Goal: Transaction & Acquisition: Subscribe to service/newsletter

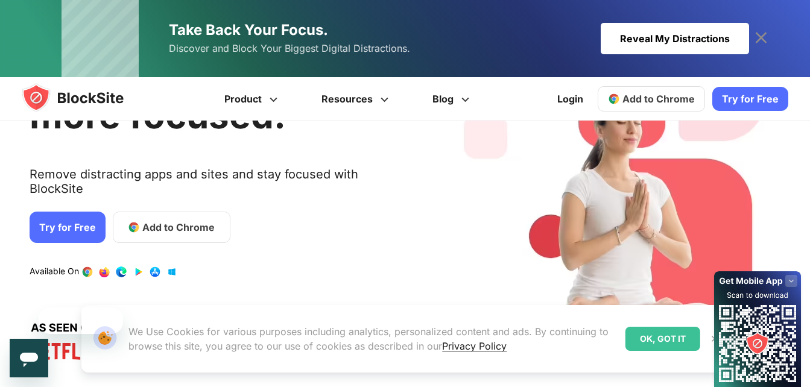
click at [142, 220] on span "Add to Chrome" at bounding box center [178, 227] width 72 height 14
click at [82, 226] on link "Try for Free" at bounding box center [68, 227] width 76 height 31
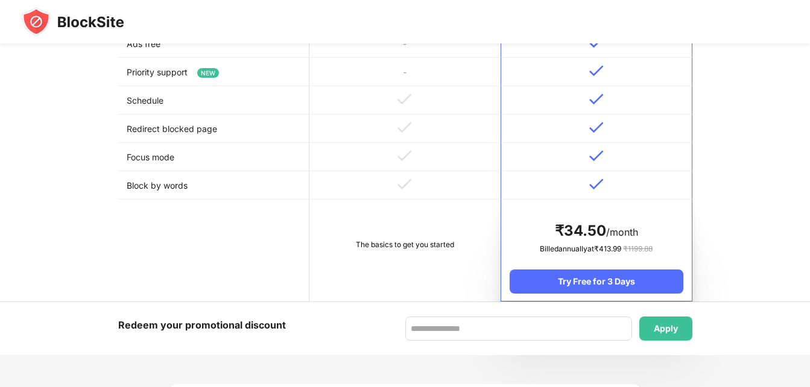
scroll to position [544, 0]
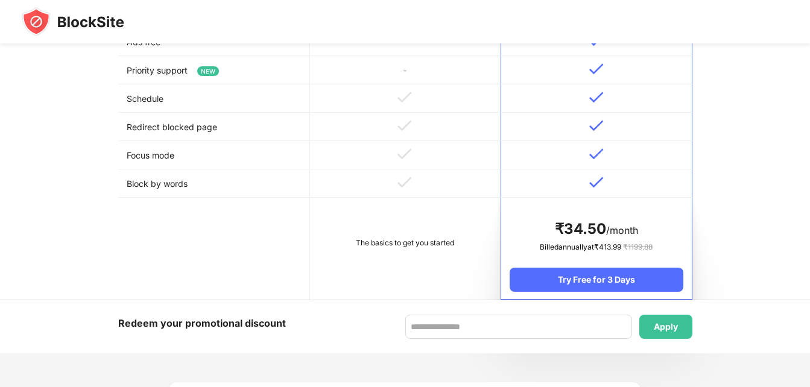
click at [426, 235] on td "The basics to get you started" at bounding box center [404, 249] width 191 height 102
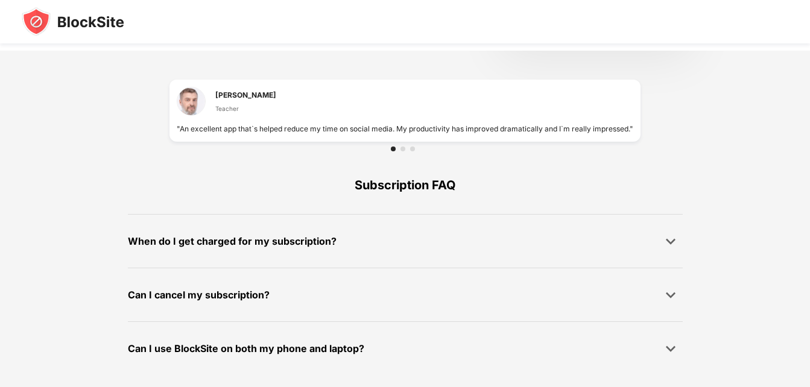
scroll to position [849, 0]
